Goal: Task Accomplishment & Management: Use online tool/utility

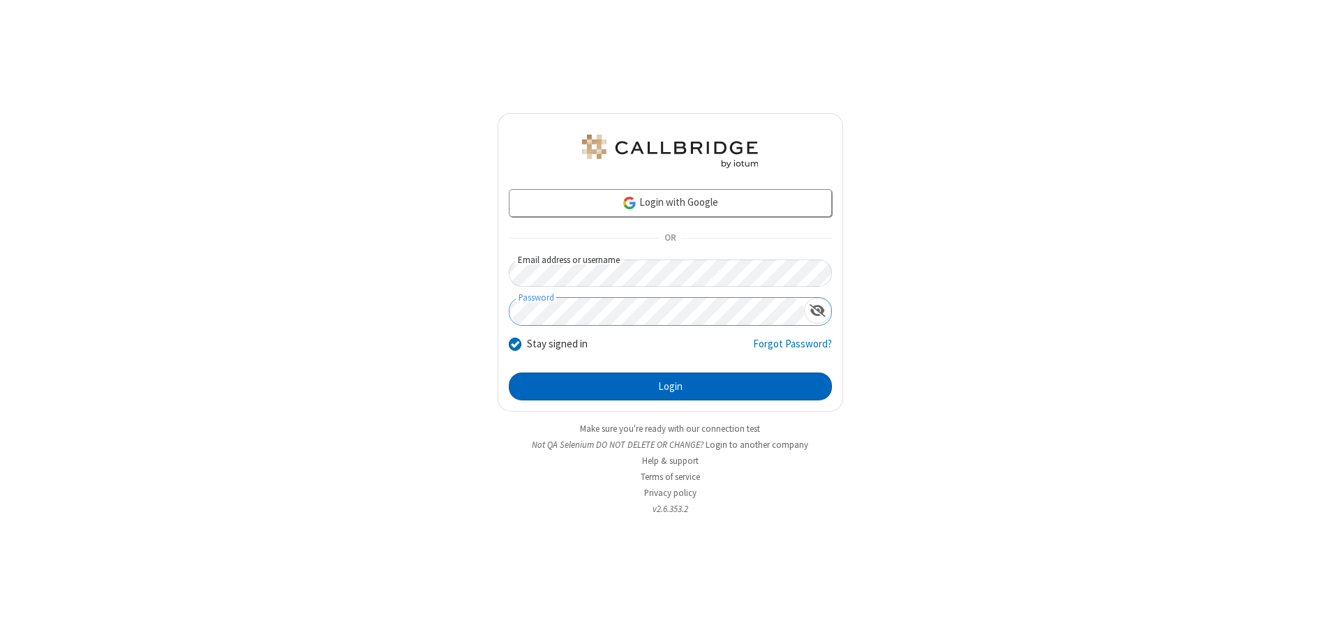
click at [670, 387] on button "Login" at bounding box center [670, 387] width 323 height 28
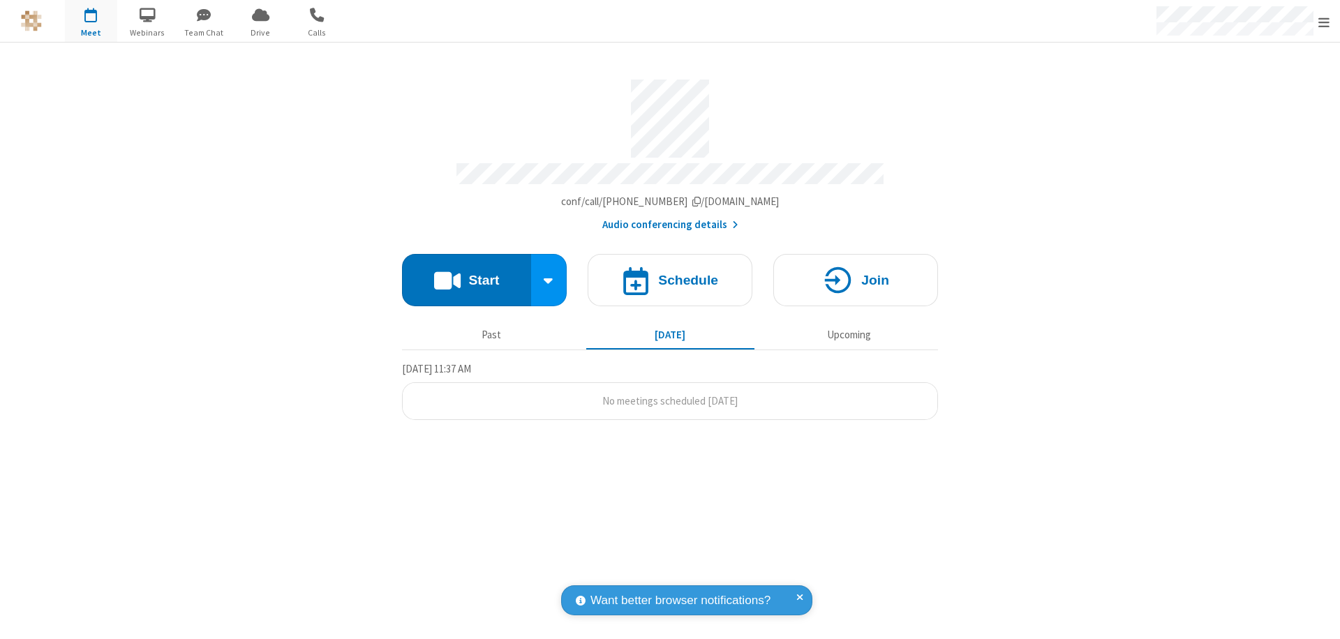
click at [466, 274] on button "Start" at bounding box center [466, 280] width 129 height 52
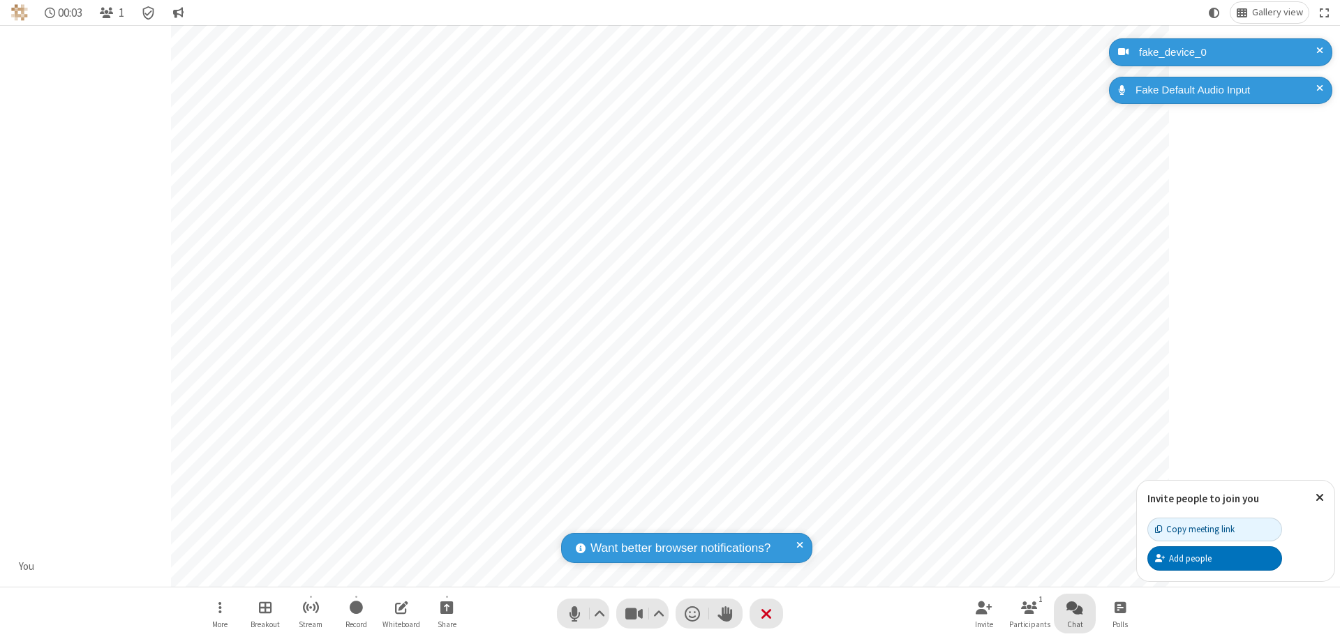
click at [1075, 607] on span "Open chat" at bounding box center [1074, 607] width 17 height 17
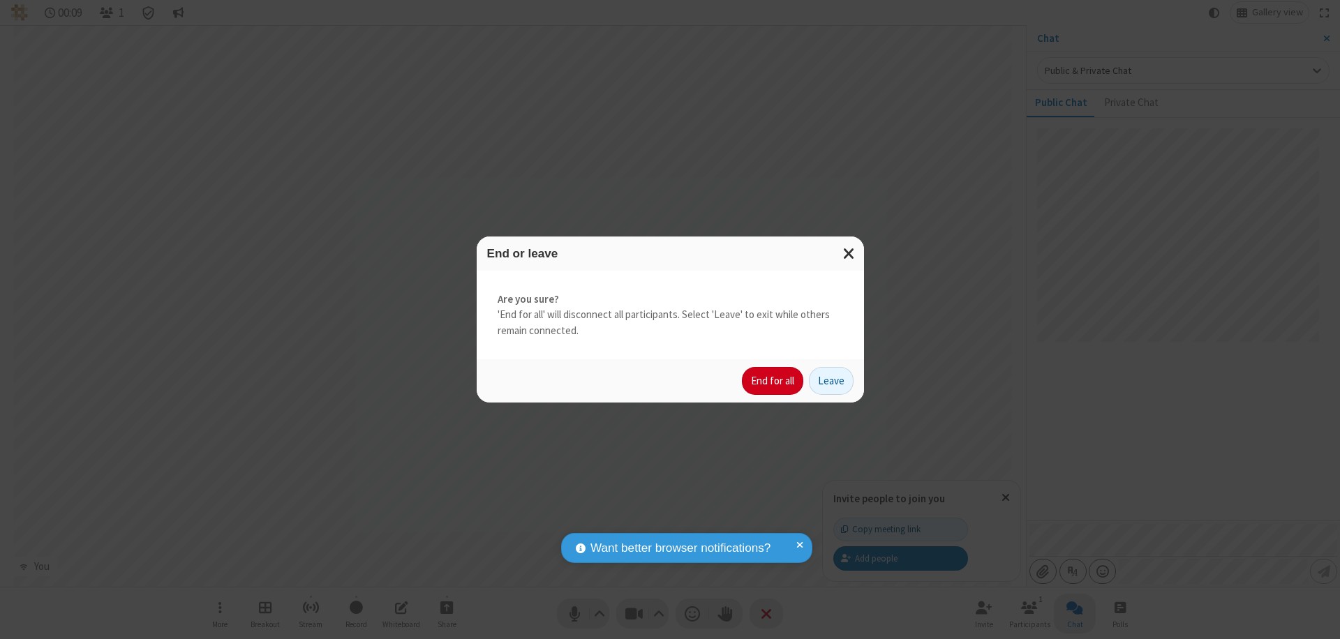
click at [773, 381] on button "End for all" at bounding box center [772, 381] width 61 height 28
